Goal: Check status: Check status

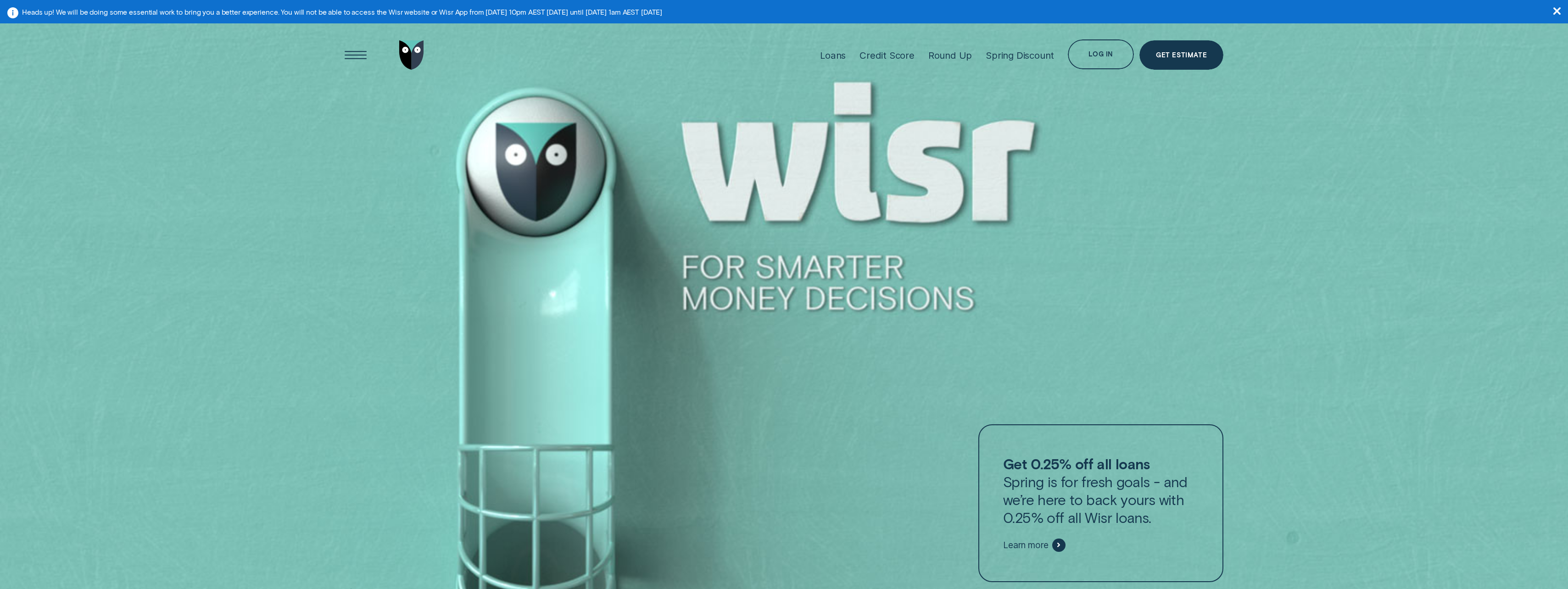
click at [554, 9] on aside "Heads up! We will be doing some essential work to bring you a better experience…" at bounding box center [784, 12] width 1568 height 23
drag, startPoint x: 208, startPoint y: 17, endPoint x: 314, endPoint y: 12, distance: 106.1
click at [314, 12] on aside "Heads up! We will be doing some essential work to bring you a better experience…" at bounding box center [784, 12] width 1568 height 23
drag, startPoint x: 314, startPoint y: 12, endPoint x: 405, endPoint y: 12, distance: 91.0
click at [405, 12] on aside "Heads up! We will be doing some essential work to bring you a better experience…" at bounding box center [784, 12] width 1568 height 23
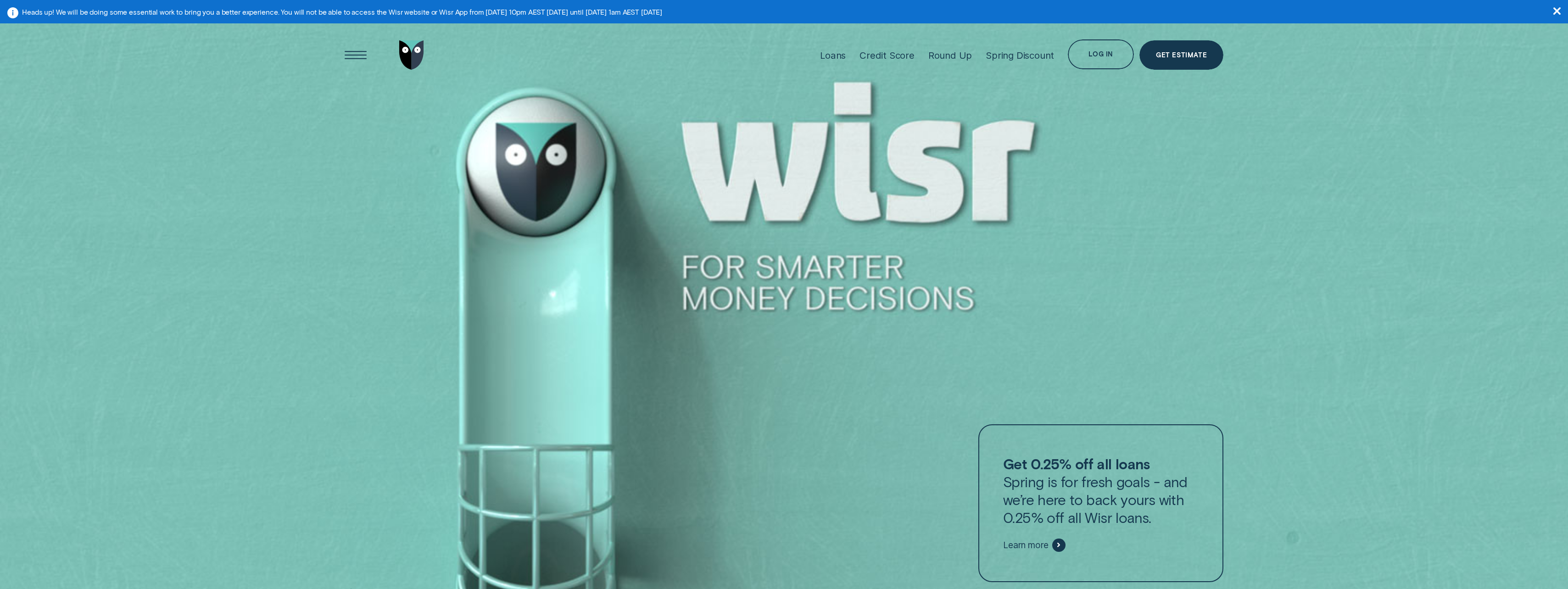
click at [578, 27] on div "Loans Credit Score Round Up Spring Discount Log in Log in Customer Dashboard Vi…" at bounding box center [784, 55] width 878 height 66
click at [356, 45] on div "Open Menu" at bounding box center [355, 55] width 42 height 42
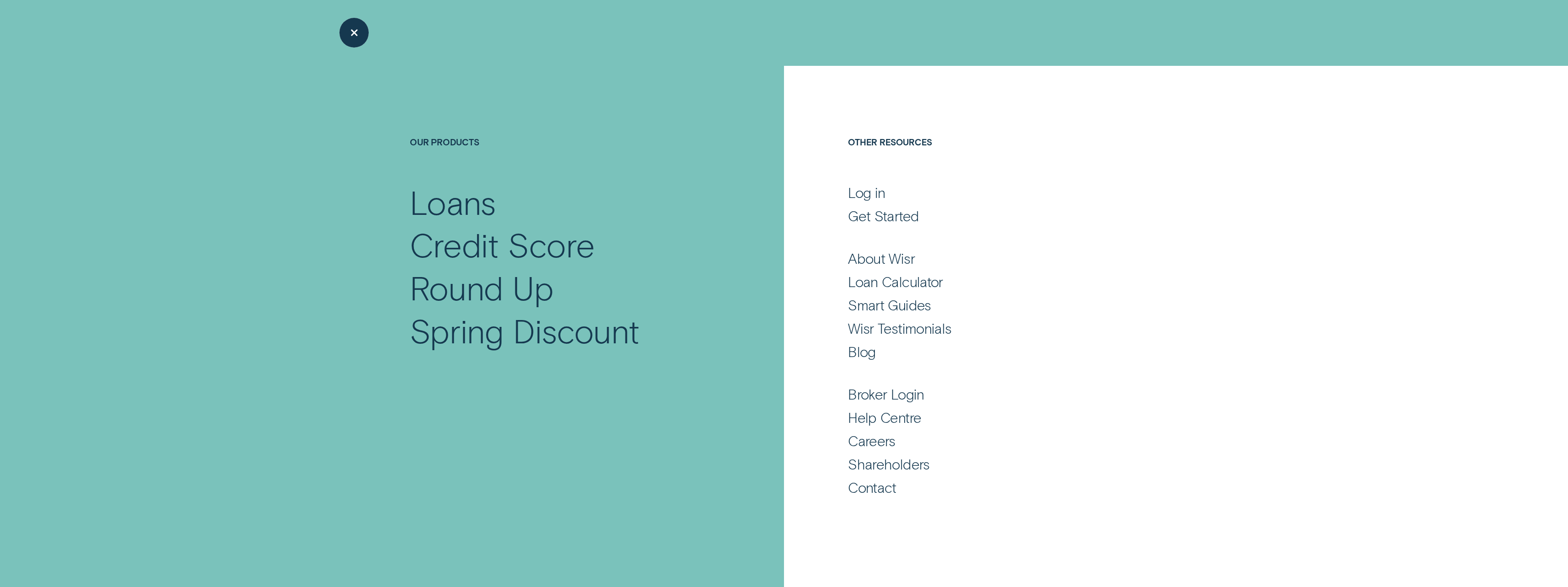
click at [355, 41] on div "Close Menu" at bounding box center [354, 33] width 42 height 42
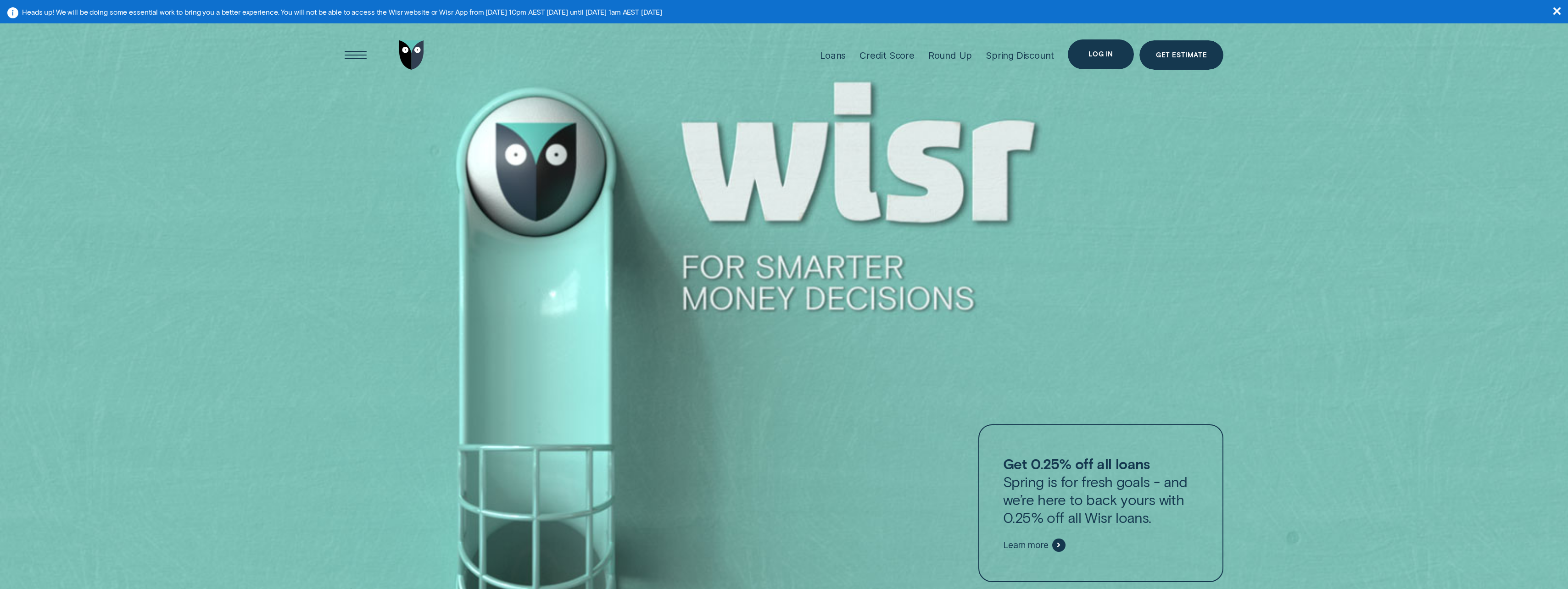
click at [1110, 60] on div "Log in" at bounding box center [1101, 54] width 66 height 30
click at [1088, 98] on span "View loan & credit scores" at bounding box center [1082, 100] width 93 height 7
